Goal: Information Seeking & Learning: Compare options

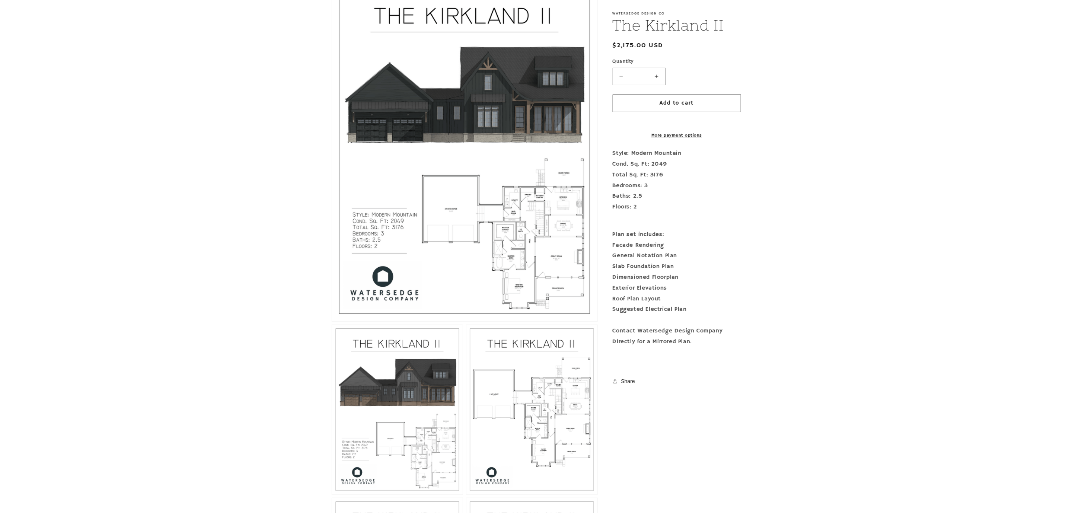
scroll to position [223, 0]
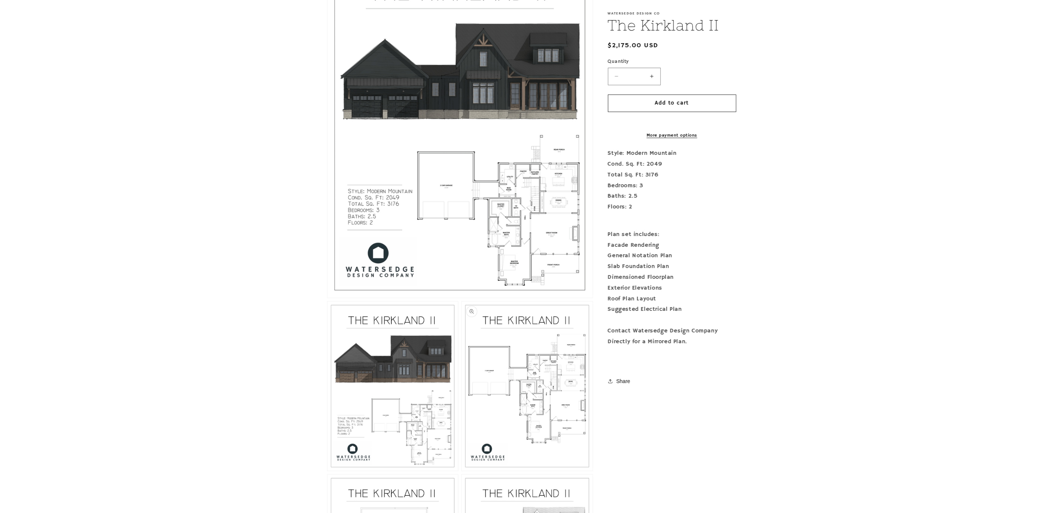
click at [462, 471] on button "Open media 3 in modal" at bounding box center [462, 471] width 0 height 0
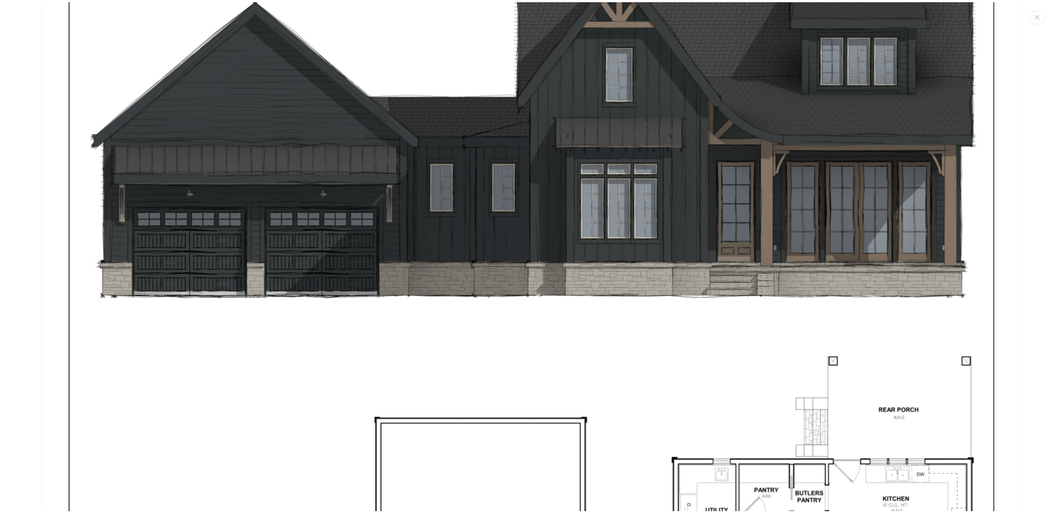
scroll to position [0, 0]
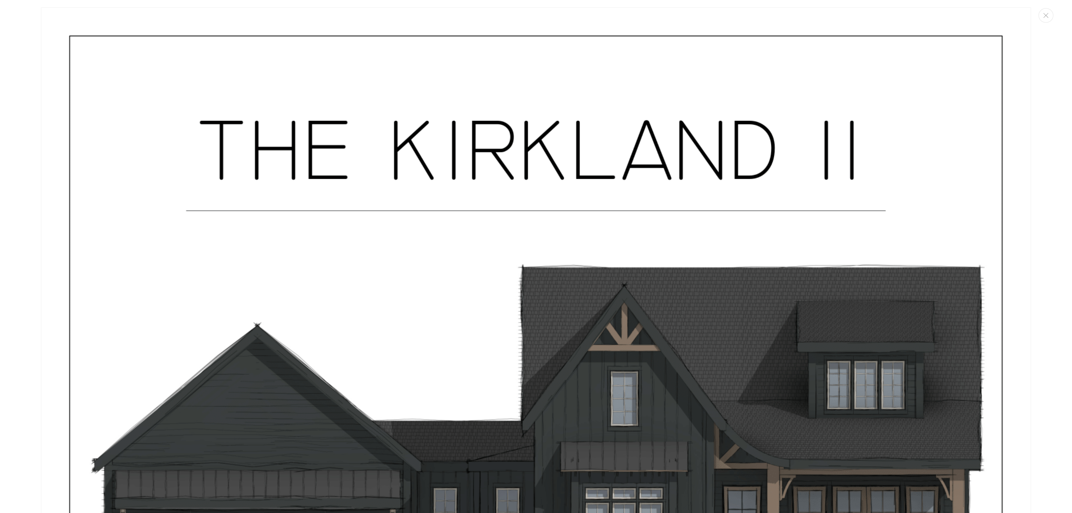
drag, startPoint x: 61, startPoint y: 14, endPoint x: 58, endPoint y: 7, distance: 7.8
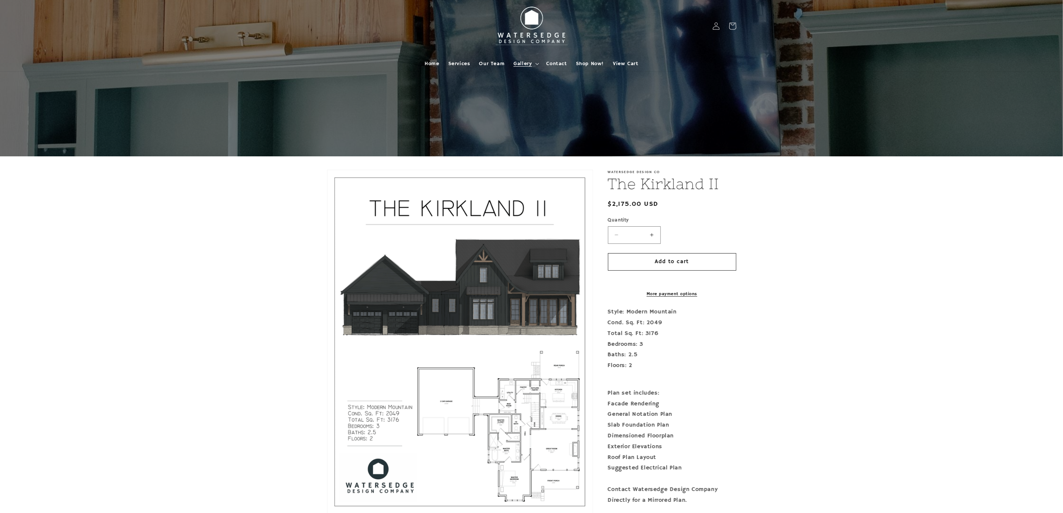
click at [533, 67] on summary "Gallery" at bounding box center [525, 64] width 33 height 16
click at [587, 65] on span "Shop Now!" at bounding box center [590, 63] width 28 height 7
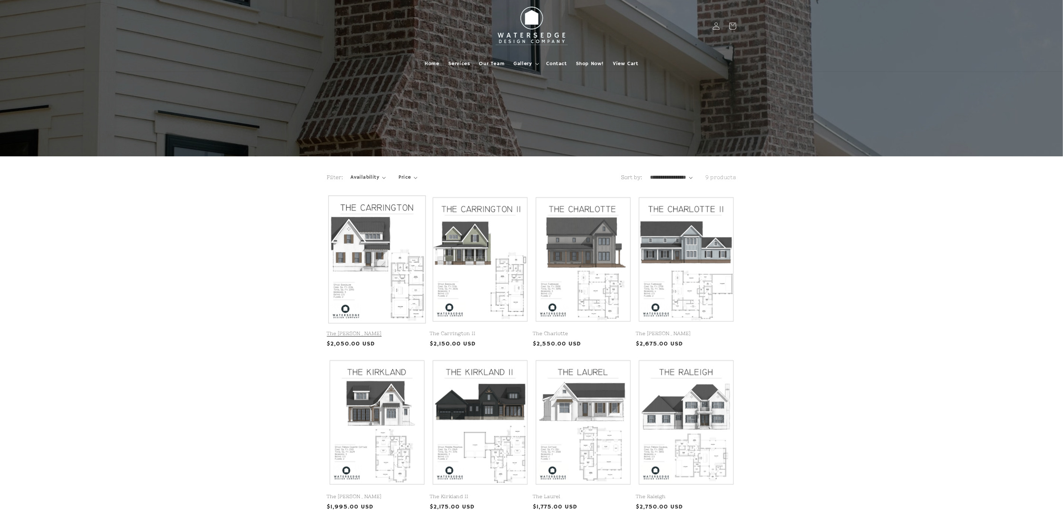
click at [387, 330] on link "The Carrington" at bounding box center [377, 333] width 100 height 6
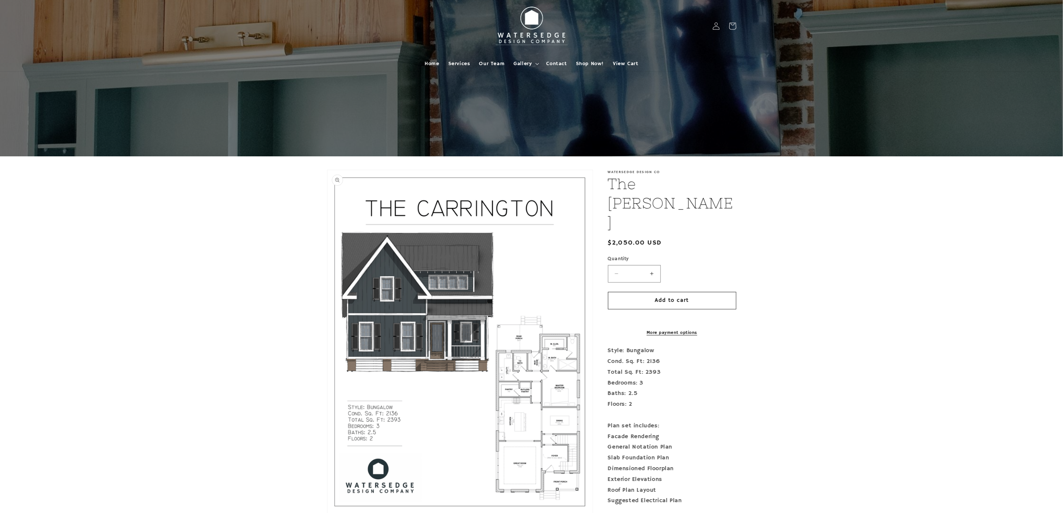
click at [327, 512] on button "Open media 1 in modal" at bounding box center [327, 513] width 0 height 0
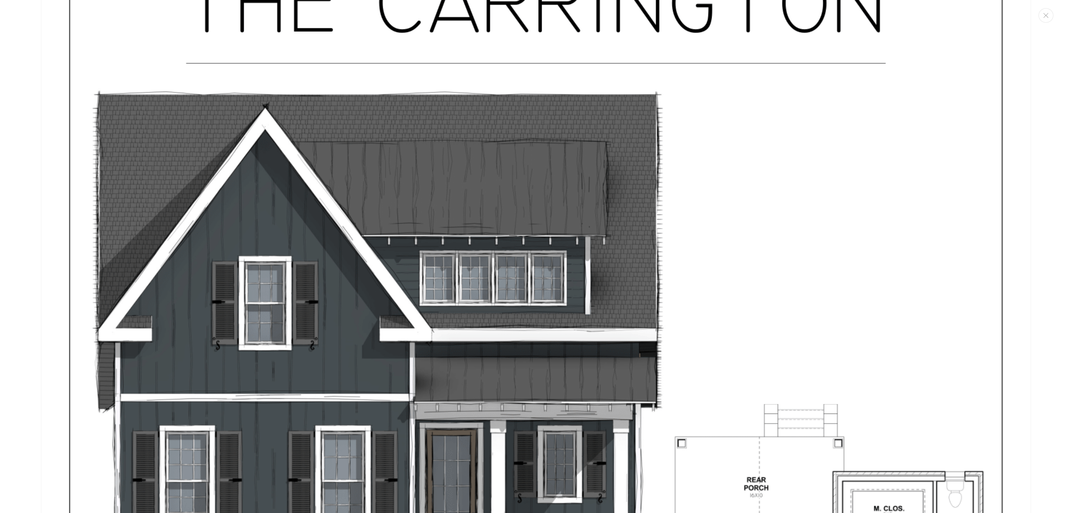
scroll to position [63, 0]
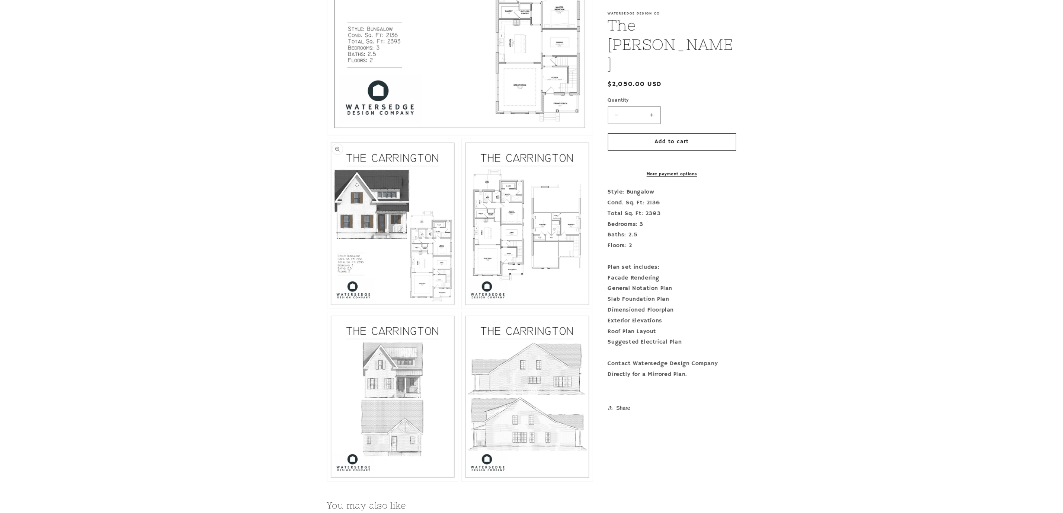
scroll to position [391, 0]
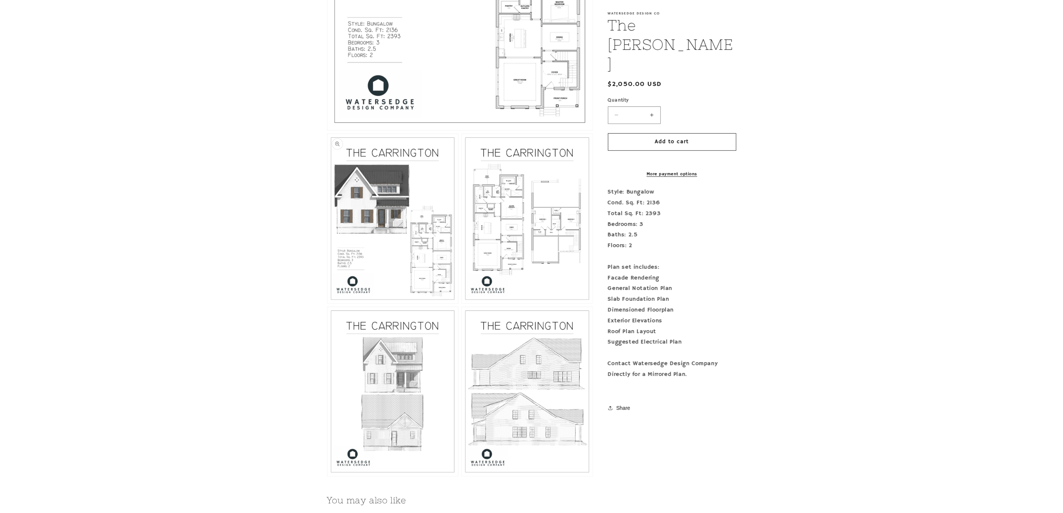
click at [327, 303] on button "Open media 2 in modal" at bounding box center [327, 303] width 0 height 0
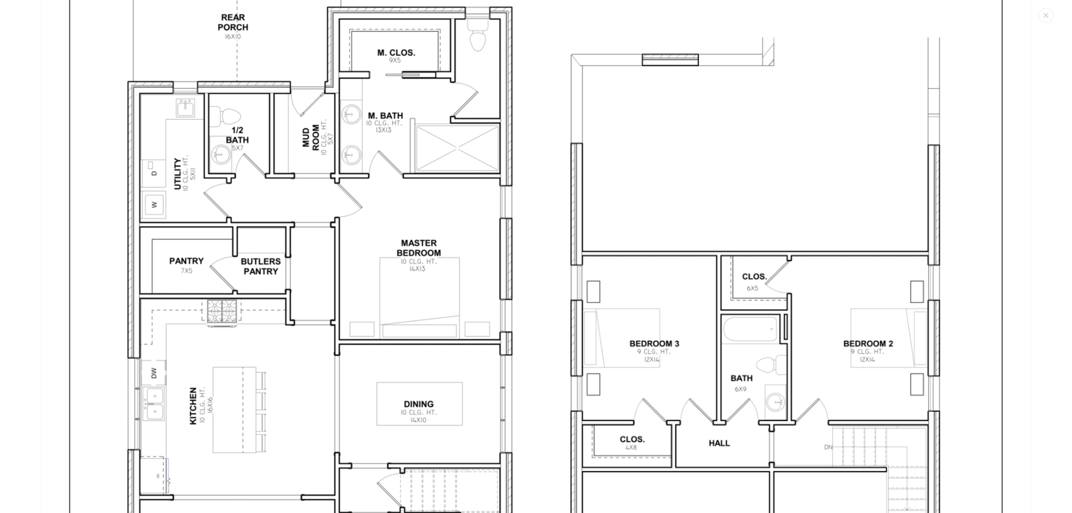
scroll to position [2901, 0]
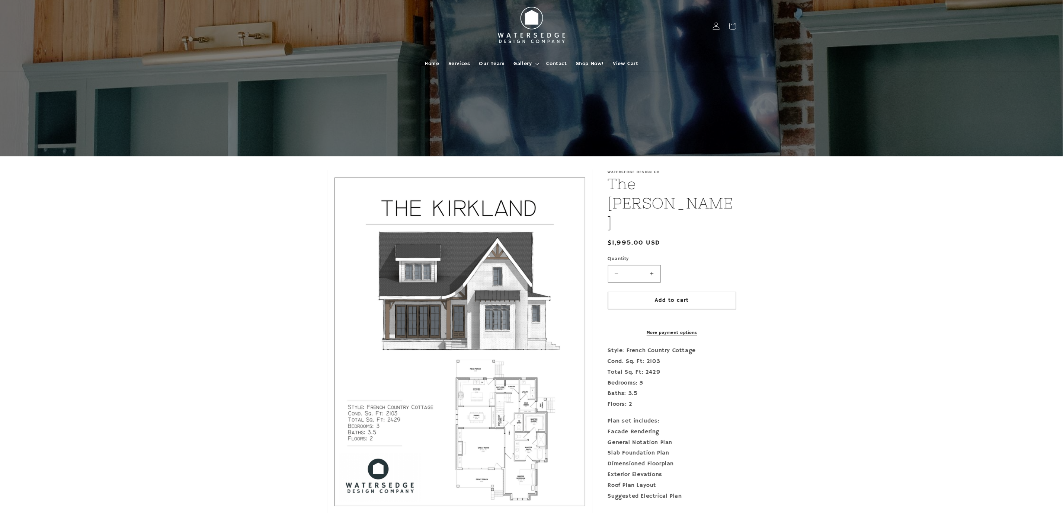
click at [327, 512] on button "Open media 1 in modal" at bounding box center [327, 513] width 0 height 0
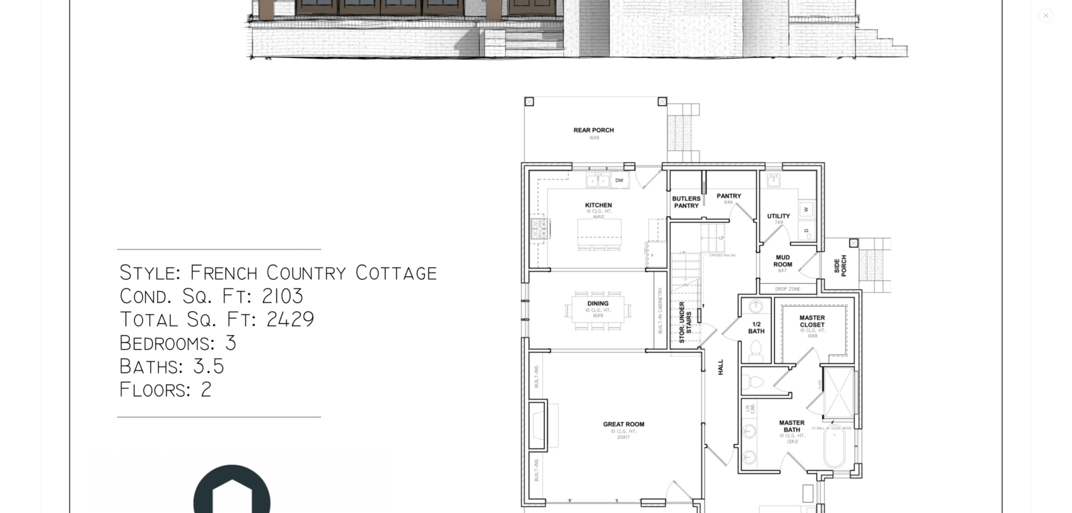
scroll to position [614, 0]
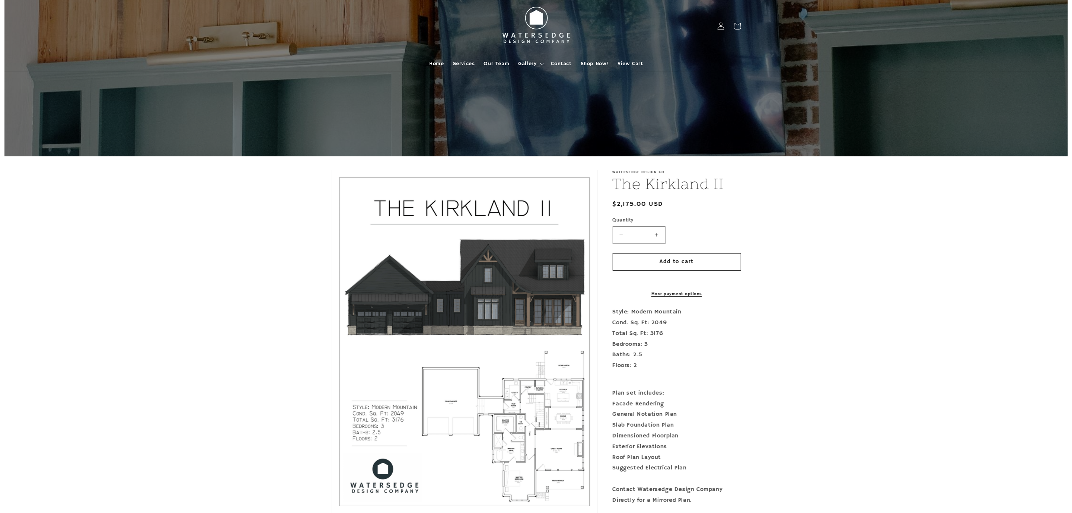
scroll to position [167, 0]
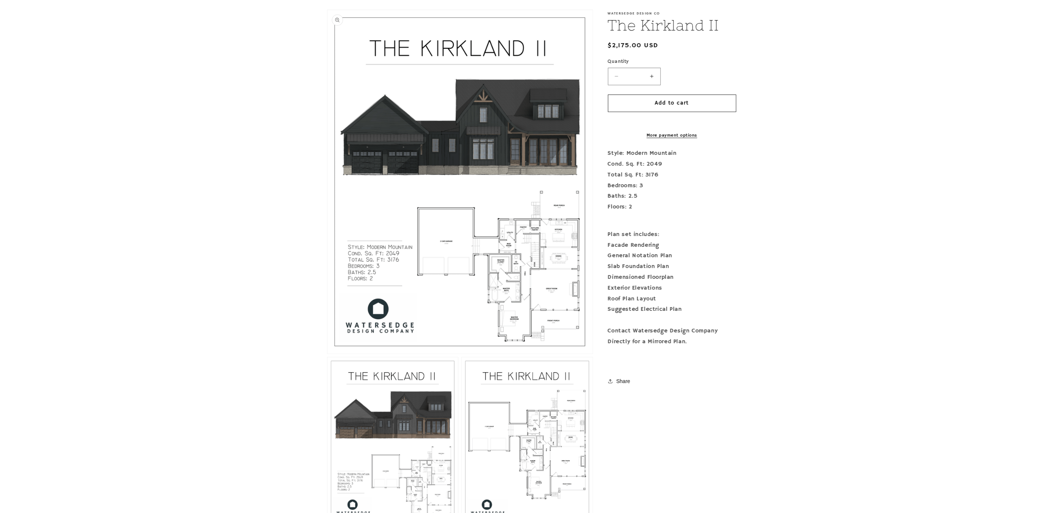
click at [327, 353] on button "Open media 1 in modal" at bounding box center [327, 353] width 0 height 0
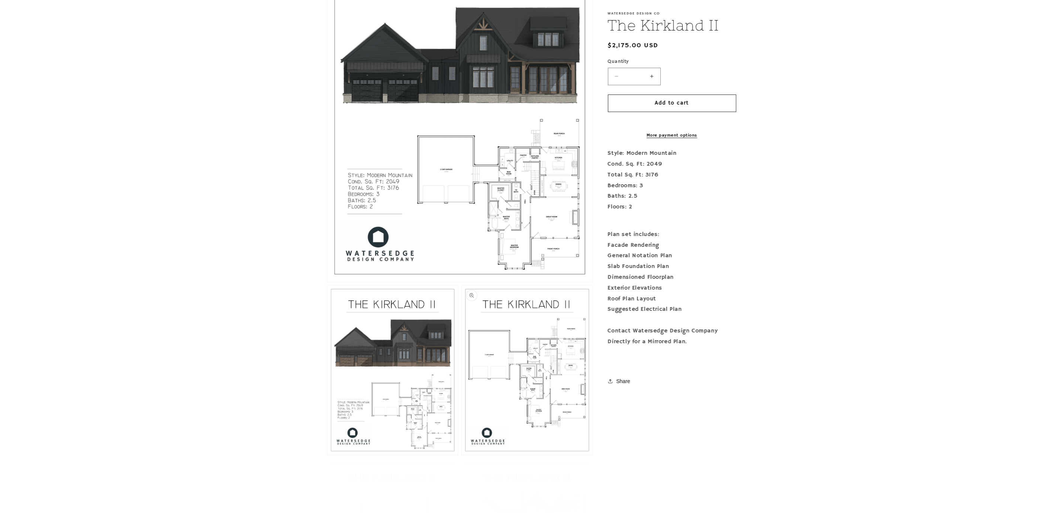
scroll to position [391, 0]
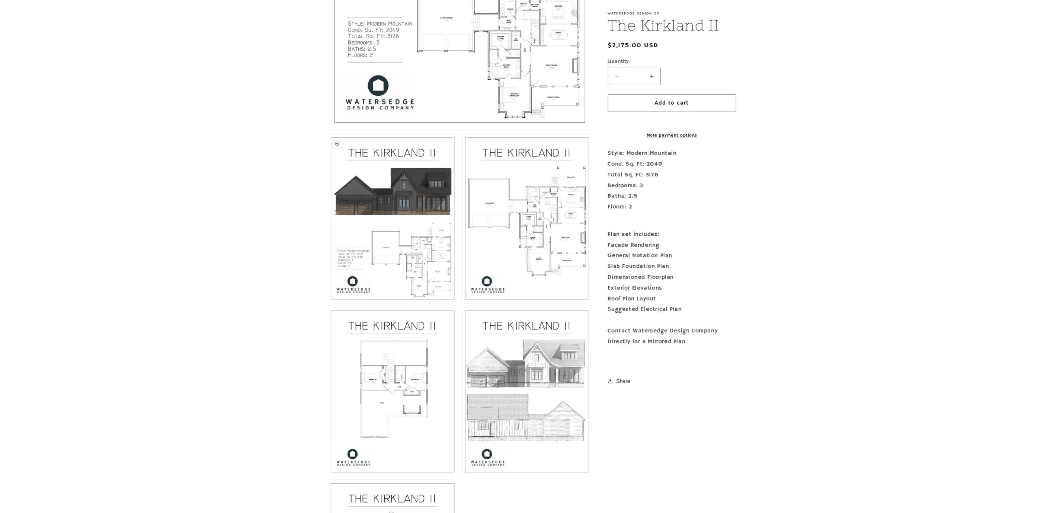
click at [327, 303] on button "Open media 2 in modal" at bounding box center [327, 303] width 0 height 0
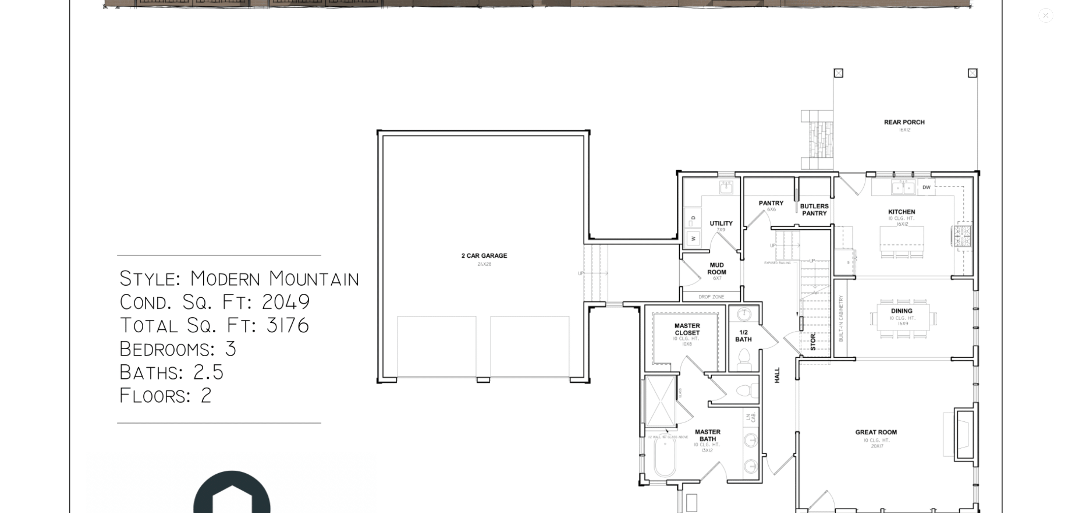
scroll to position [1896, 0]
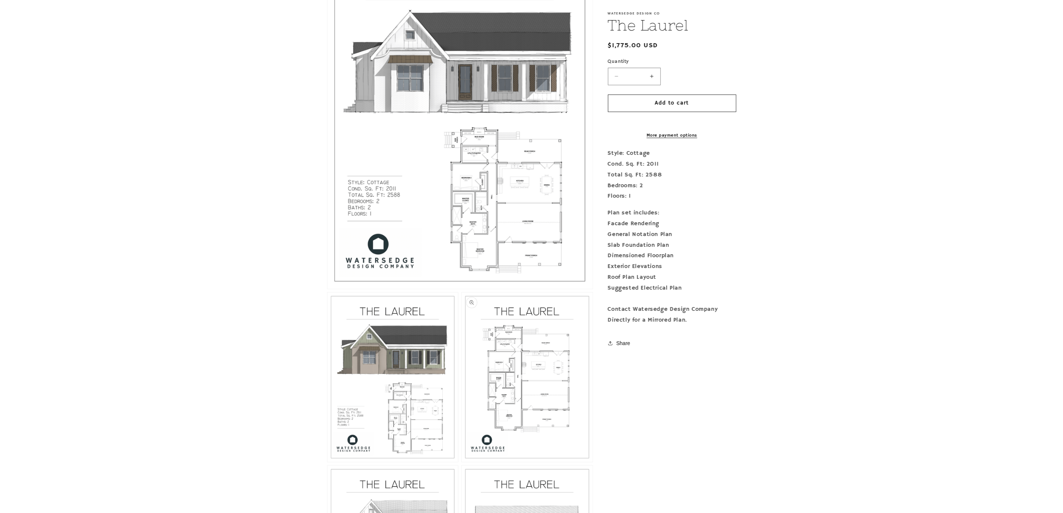
scroll to position [227, 0]
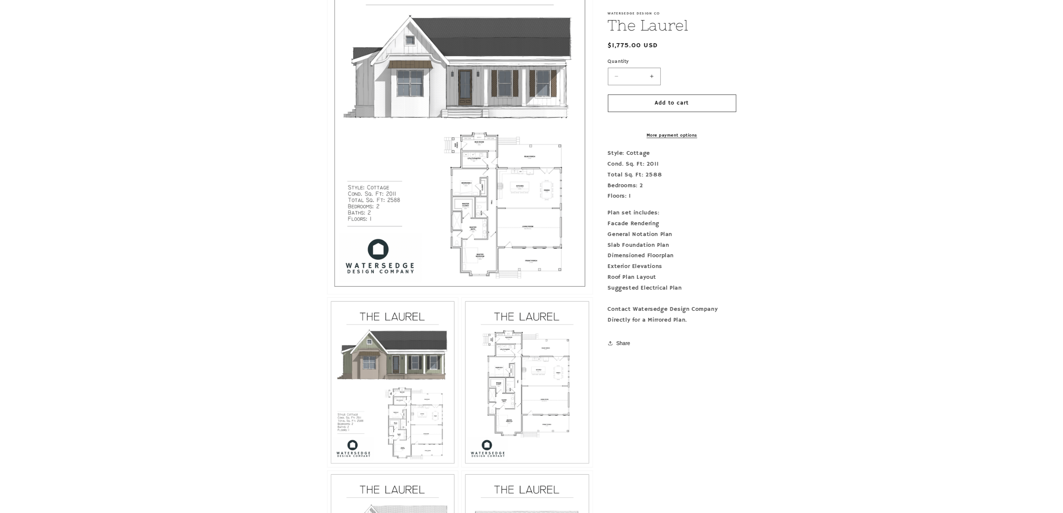
click at [327, 294] on button "Open media 1 in modal" at bounding box center [327, 294] width 0 height 0
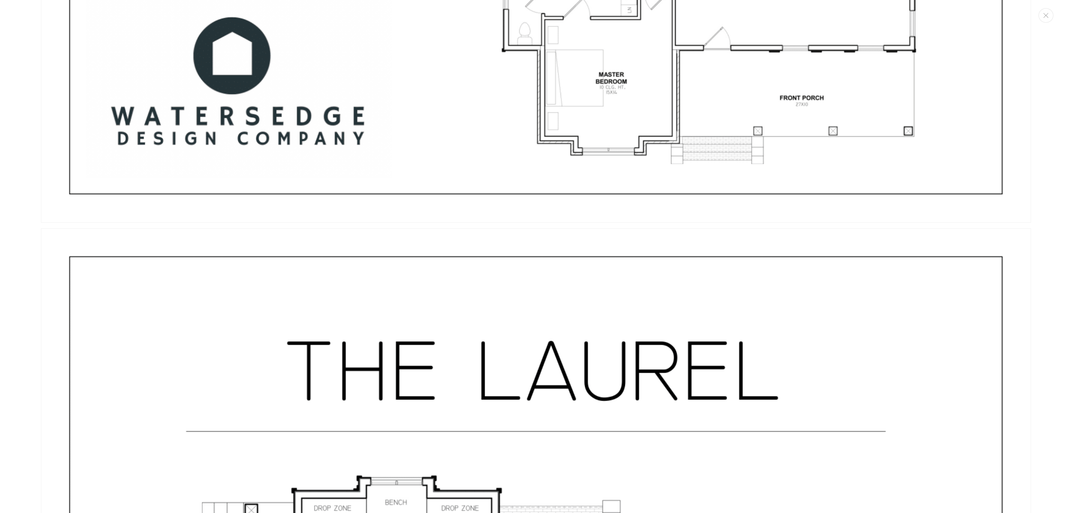
scroll to position [2351, 0]
